Goal: Obtain resource: Download file/media

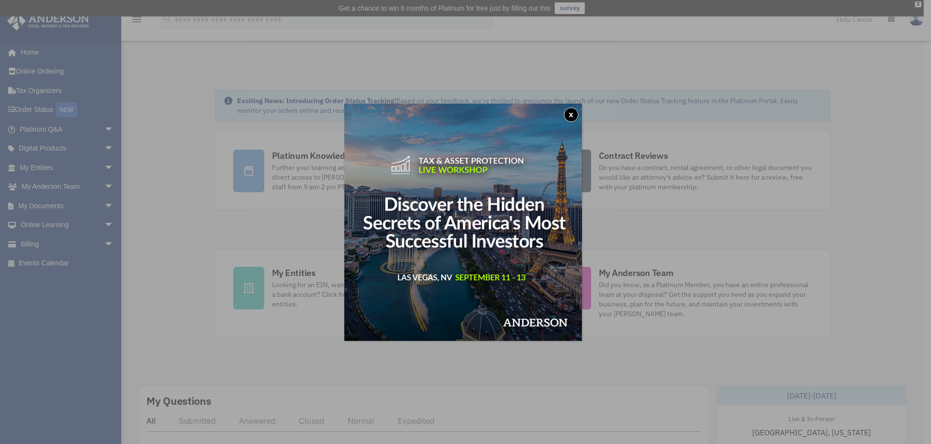
click at [569, 113] on button "x" at bounding box center [571, 115] width 15 height 15
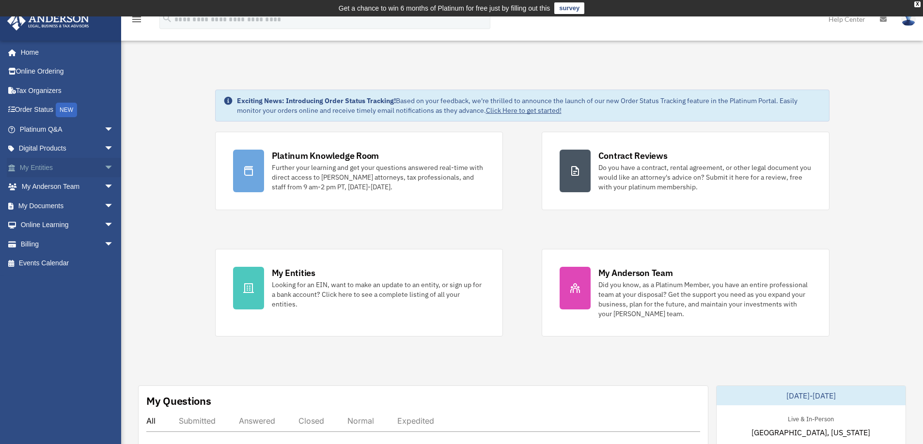
click at [104, 164] on span "arrow_drop_down" at bounding box center [113, 168] width 19 height 20
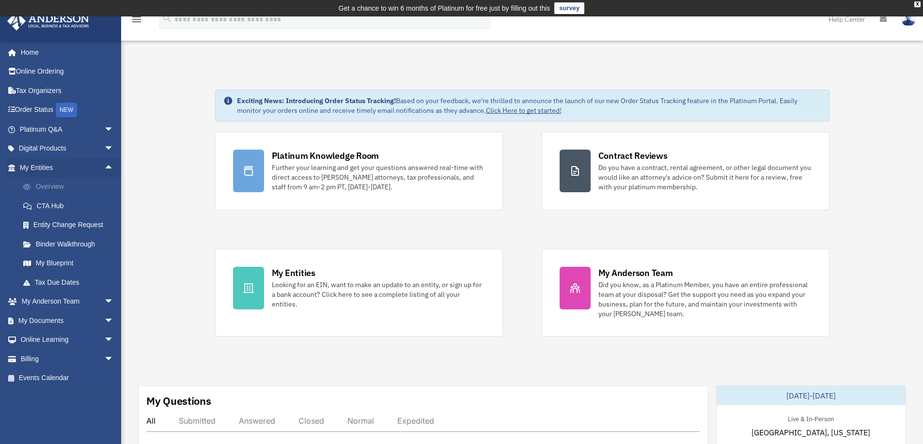
click at [51, 186] on link "Overview" at bounding box center [71, 186] width 115 height 19
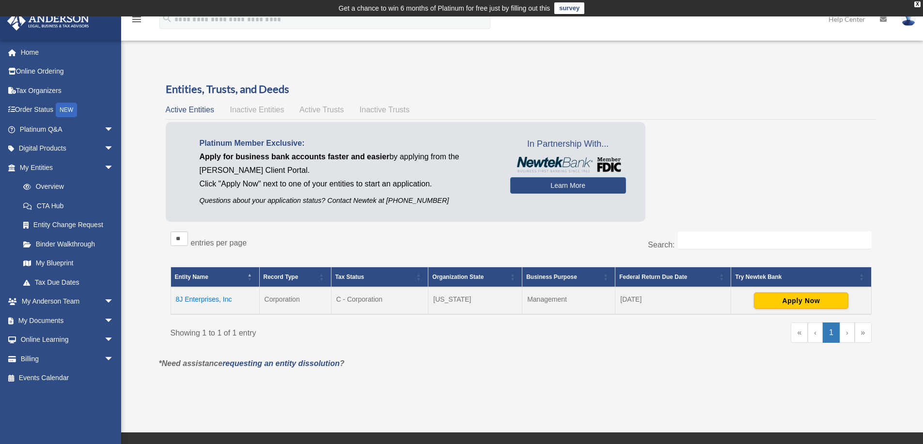
click at [204, 301] on td "8J Enterprises, Inc" at bounding box center [215, 300] width 89 height 27
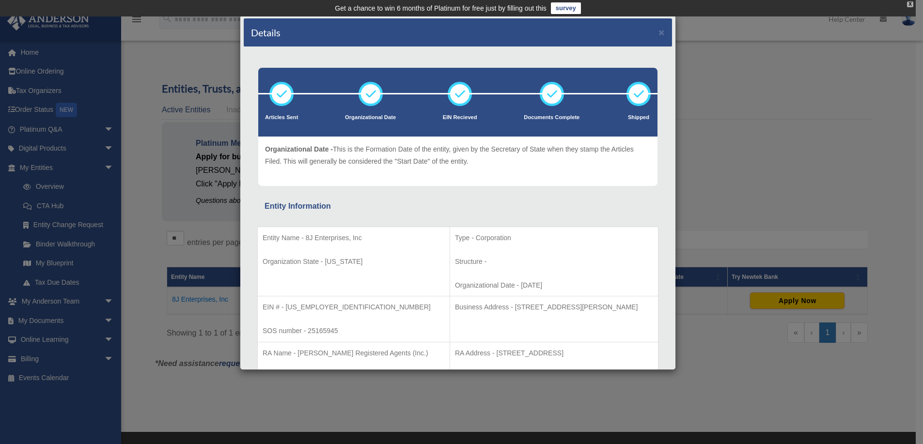
click at [909, 3] on div "X" at bounding box center [910, 4] width 6 height 6
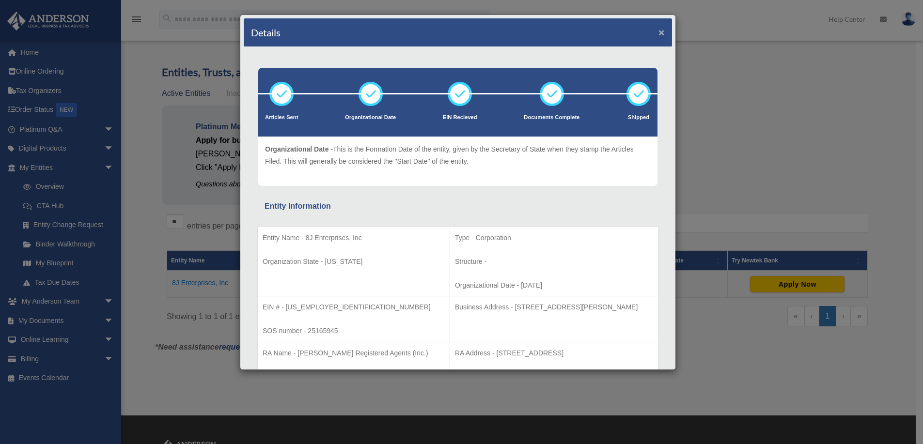
click at [659, 31] on button "×" at bounding box center [662, 32] width 6 height 10
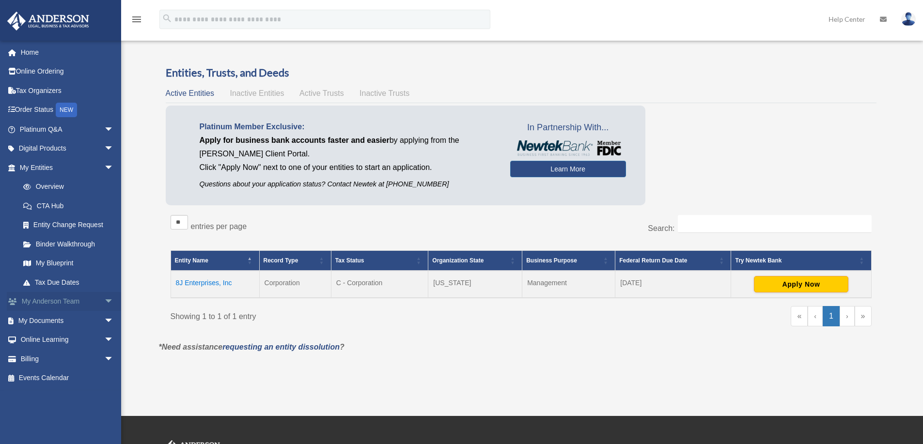
click at [104, 300] on span "arrow_drop_down" at bounding box center [113, 302] width 19 height 20
click at [76, 319] on link "My Anderson Team" at bounding box center [71, 320] width 115 height 19
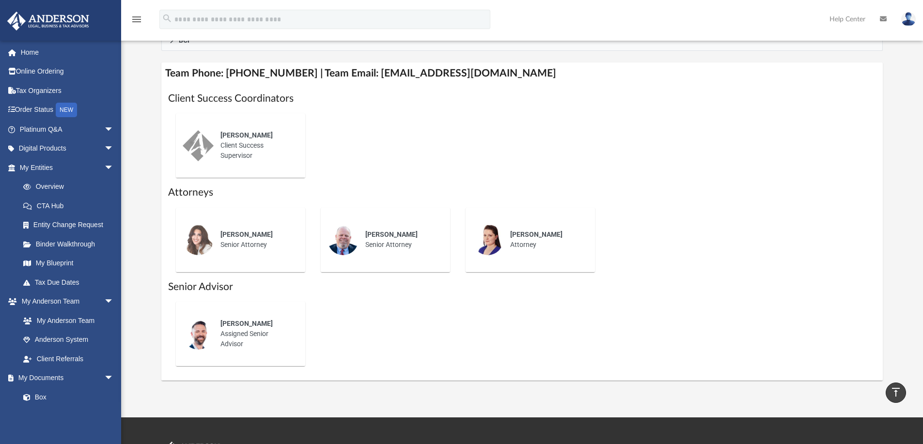
scroll to position [291, 0]
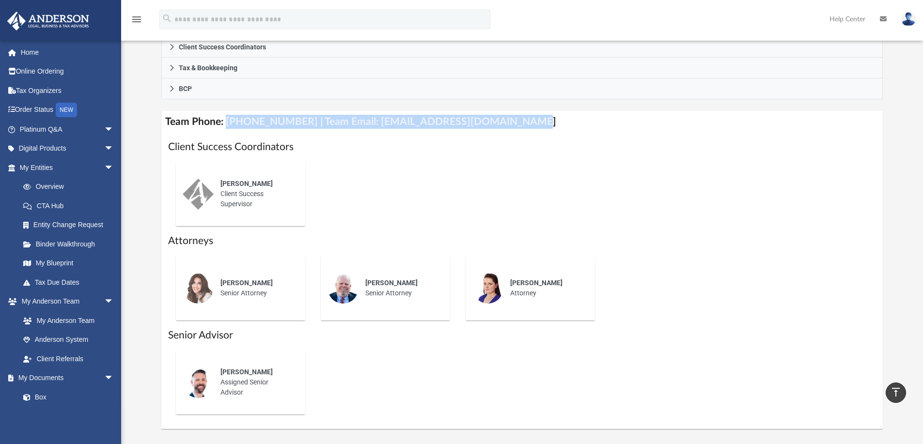
drag, startPoint x: 506, startPoint y: 122, endPoint x: 225, endPoint y: 125, distance: 281.1
click at [225, 125] on h4 "Team Phone: [PHONE_NUMBER] | Team Email: [EMAIL_ADDRESS][DOMAIN_NAME]" at bounding box center [522, 122] width 722 height 22
copy h4 "[PHONE_NUMBER] | Team Email: [EMAIL_ADDRESS][DOMAIN_NAME]"
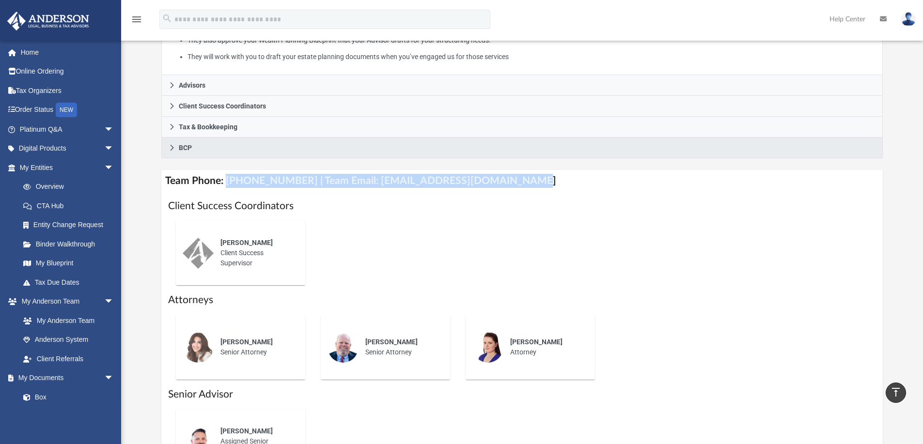
scroll to position [244, 0]
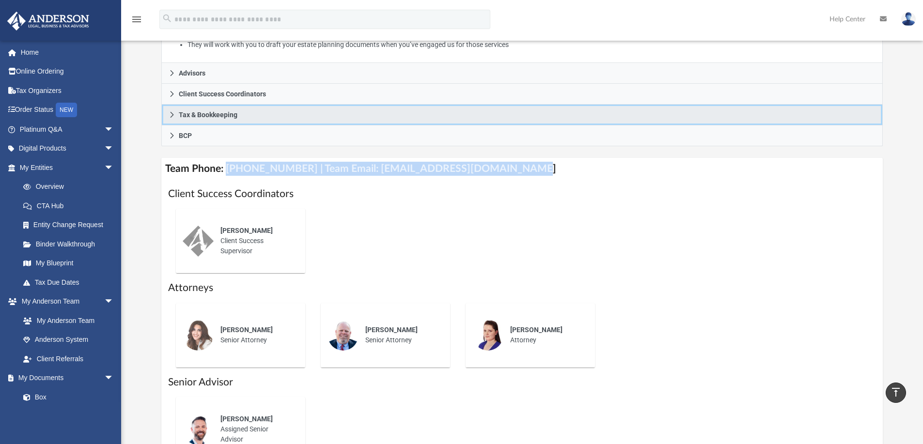
click at [173, 115] on icon at bounding box center [171, 115] width 3 height 6
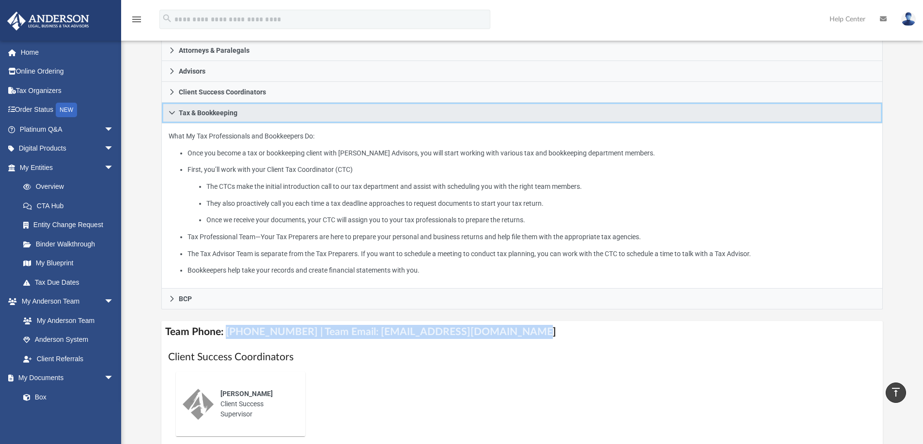
scroll to position [147, 0]
click at [174, 113] on icon at bounding box center [172, 114] width 7 height 7
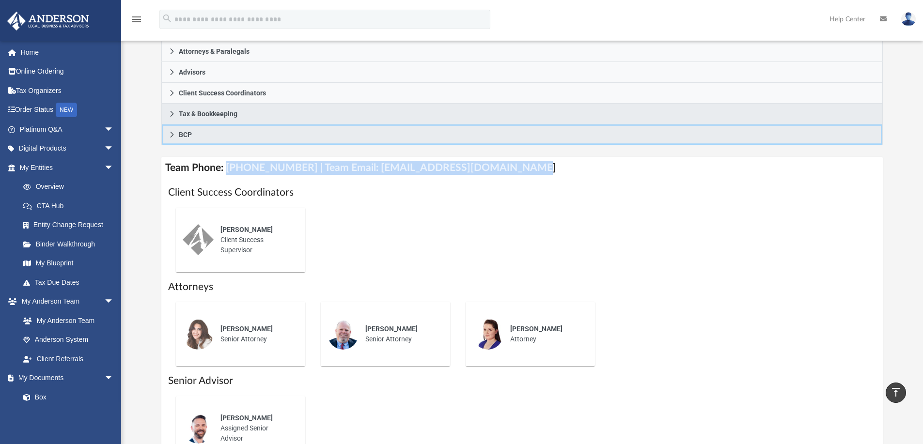
click at [172, 136] on icon at bounding box center [171, 135] width 3 height 6
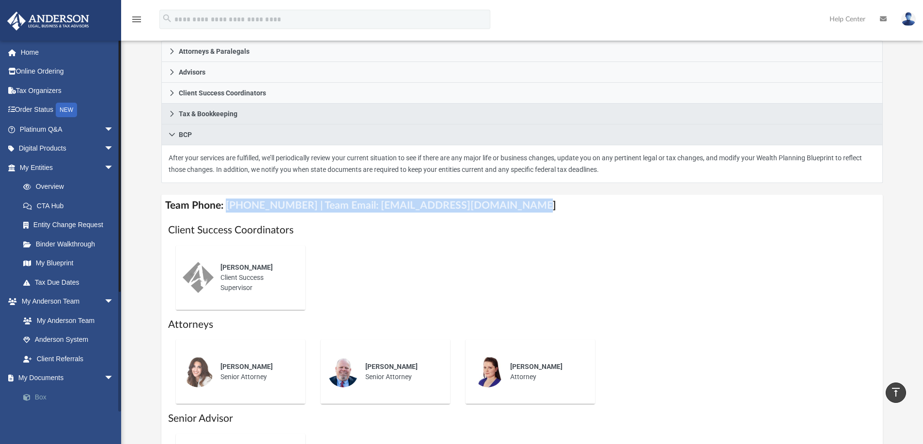
click at [38, 399] on link "Box" at bounding box center [71, 397] width 115 height 19
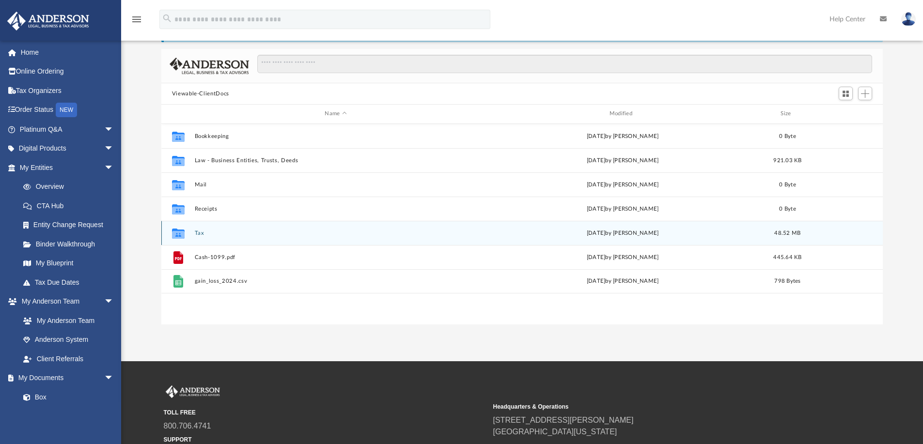
scroll to position [46, 0]
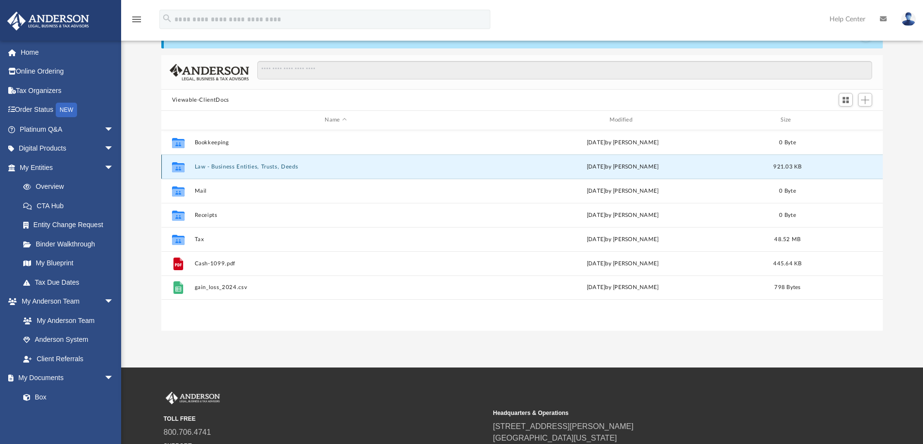
click at [279, 168] on button "Law - Business Entities, Trusts, Deeds" at bounding box center [335, 167] width 283 height 6
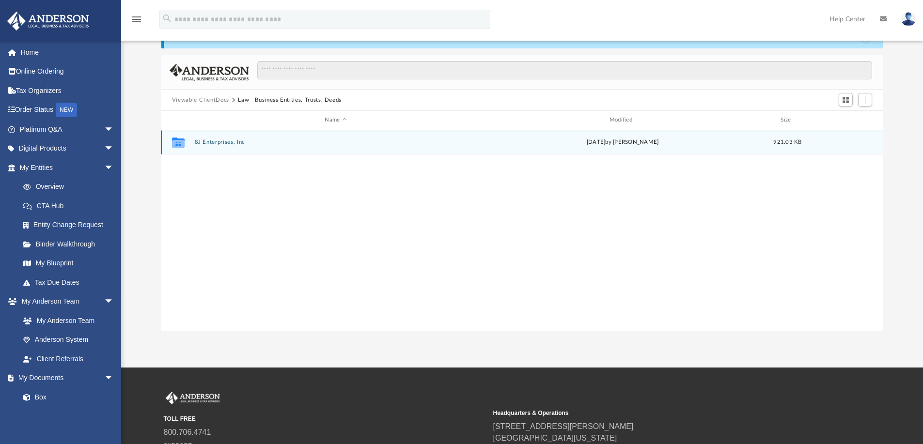
click at [233, 146] on div "Collaborated Folder 8J Enterprises, Inc [DATE] by [PERSON_NAME] 921.03 KB" at bounding box center [522, 142] width 722 height 24
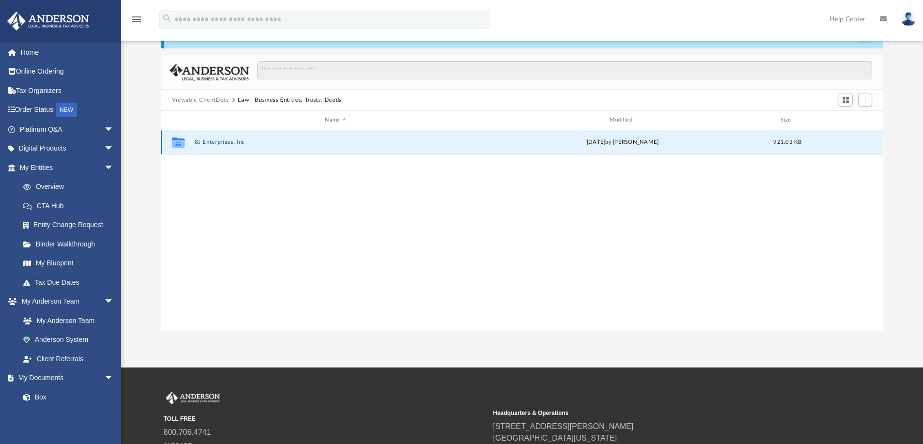
click at [233, 142] on button "8J Enterprises, Inc" at bounding box center [335, 142] width 283 height 6
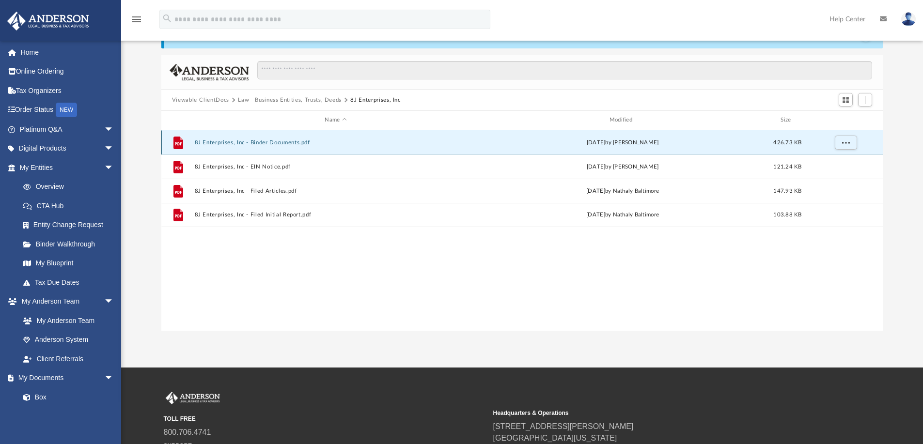
click at [260, 141] on button "8J Enterprises, Inc - Binder Documents.pdf" at bounding box center [335, 143] width 283 height 6
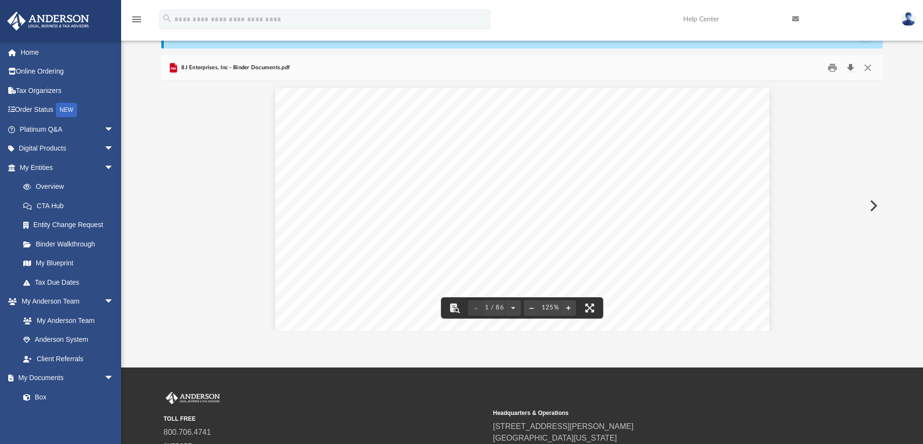
click at [850, 67] on button "Download" at bounding box center [850, 68] width 17 height 15
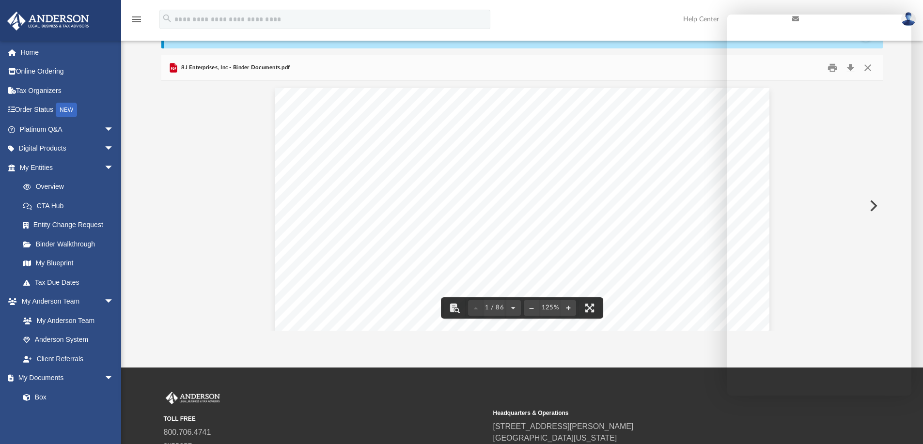
click at [394, 177] on div "[PERSON_NAME] [STREET_ADDRESS][PERSON_NAME][US_STATE] Re: 8J Enterprises, Inc D…" at bounding box center [522, 408] width 494 height 640
click at [342, 184] on div "[PERSON_NAME] [STREET_ADDRESS][PERSON_NAME][US_STATE] Re: 8J Enterprises, Inc D…" at bounding box center [522, 408] width 494 height 640
click at [538, 221] on span "Corporation. The Secretary shall perform similar duties for each standing or te…" at bounding box center [522, 218] width 378 height 10
click at [496, 125] on div "Bylaws of 8J Enterprises, Inc Page 11 of 23 Section 4.08 President Unless the B…" at bounding box center [522, 69] width 494 height 640
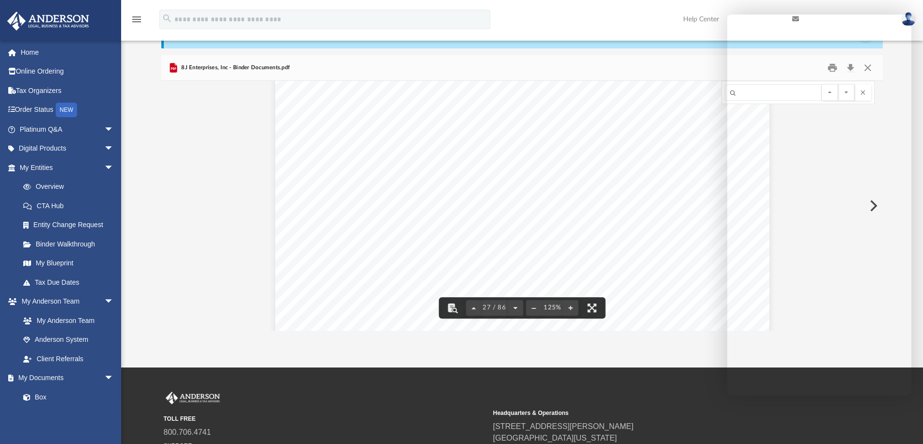
click at [551, 22] on div "menu search Site Menu add [EMAIL_ADDRESS][DOMAIN_NAME] My Profile Reset Passwor…" at bounding box center [461, 23] width 909 height 33
click at [494, 205] on span "minutes of all proceedings at such meetings and shall preserve them in a minute…" at bounding box center [522, 207] width 378 height 10
click at [478, 261] on div "Bylaws of 8J Enterprises, Inc Page 11 of 23 Section 4.08 President Unless the B…" at bounding box center [522, 69] width 494 height 640
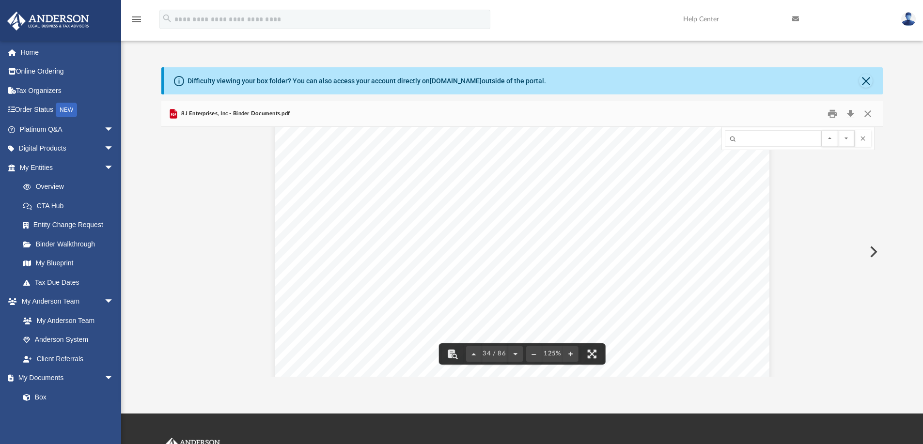
scroll to position [21909, 0]
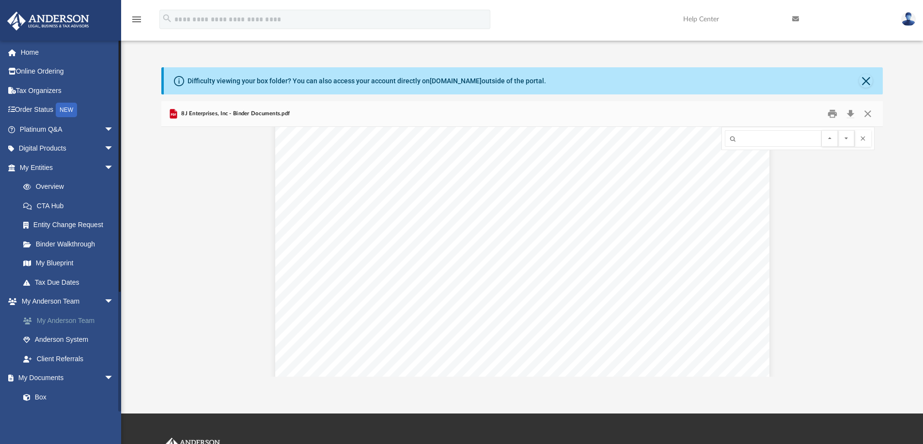
click at [52, 316] on link "My Anderson Team" at bounding box center [71, 320] width 115 height 19
